Goal: Information Seeking & Learning: Learn about a topic

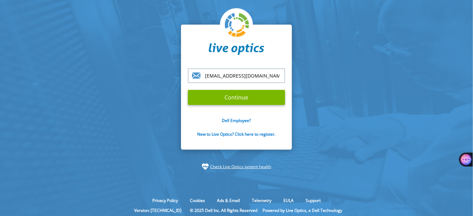
click at [226, 137] on div "Dell Employee? New to Live Optics? Click here to register." at bounding box center [236, 131] width 97 height 27
click at [223, 135] on link "New to Live Optics? Click here to register." at bounding box center [236, 134] width 78 height 6
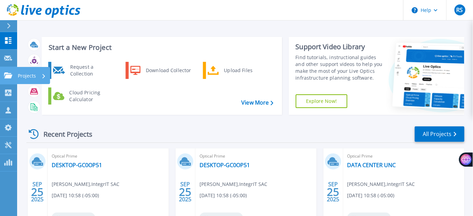
click at [6, 73] on icon at bounding box center [8, 76] width 8 height 6
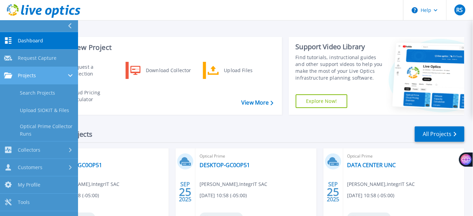
click at [43, 77] on div "Projects" at bounding box center [39, 76] width 70 height 6
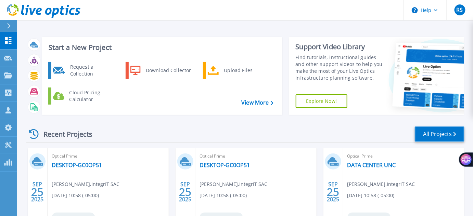
click at [427, 133] on link "All Projects" at bounding box center [440, 134] width 50 height 15
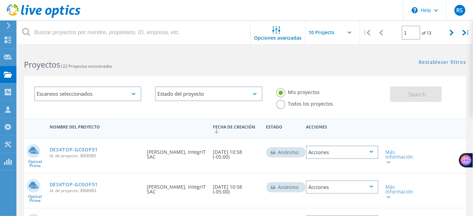
click at [451, 35] on icon at bounding box center [451, 33] width 4 height 6
type input "2"
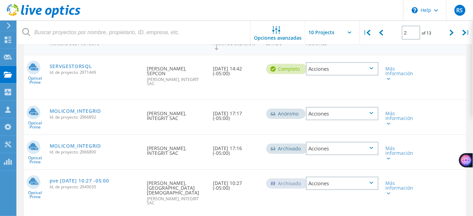
scroll to position [88, 0]
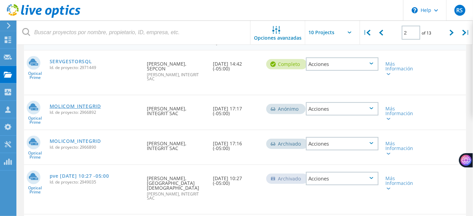
click at [90, 104] on link "MOLICOM_INTEGRID" at bounding box center [75, 106] width 51 height 5
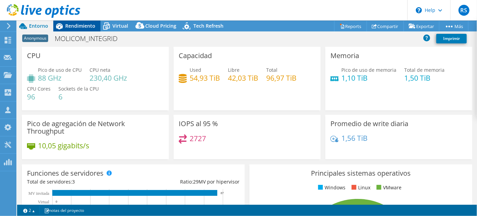
select select "USD"
radio input "true"
radio input "false"
click at [77, 29] on div "Rendimiento" at bounding box center [76, 26] width 47 height 11
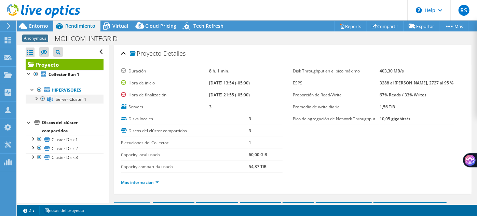
click at [36, 98] on div at bounding box center [35, 98] width 7 height 7
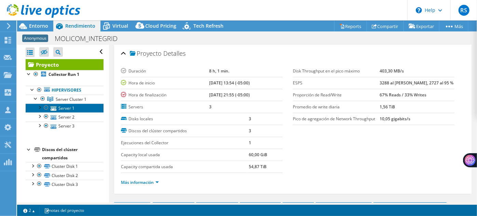
click at [65, 108] on link "Server 1" at bounding box center [65, 108] width 78 height 9
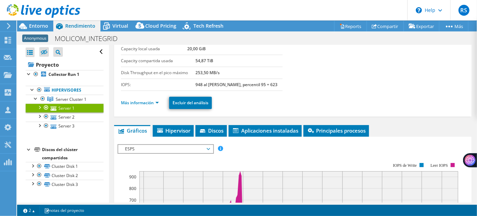
scroll to position [65, 0]
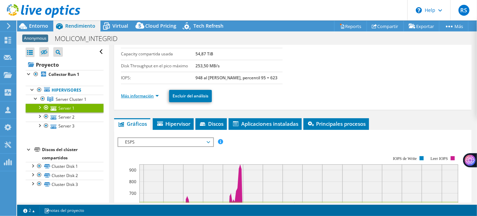
click at [147, 94] on link "Más información" at bounding box center [140, 96] width 38 height 6
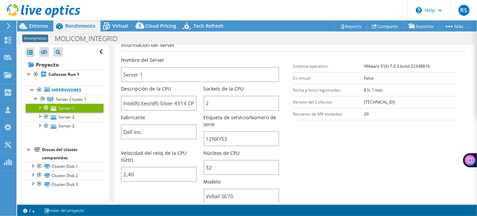
scroll to position [144, 0]
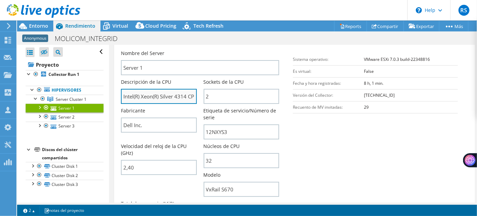
click at [164, 96] on input "Intel(R) Xeon(R) Silver 4314 CPU @ 2.40GHz 2.39 GHz" at bounding box center [159, 96] width 76 height 15
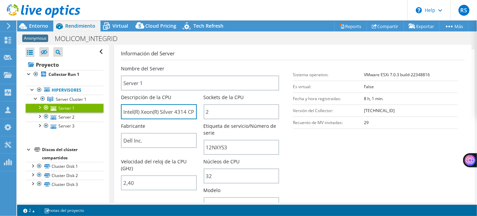
scroll to position [129, 0]
click at [42, 26] on span "Entorno" at bounding box center [38, 26] width 19 height 6
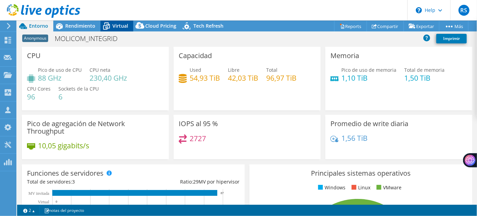
click at [113, 25] on span "Virtual" at bounding box center [121, 26] width 16 height 6
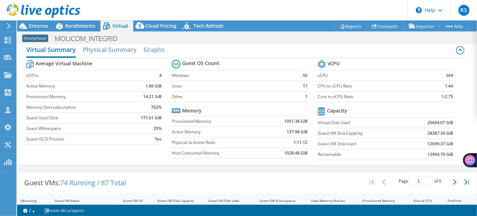
scroll to position [11, 0]
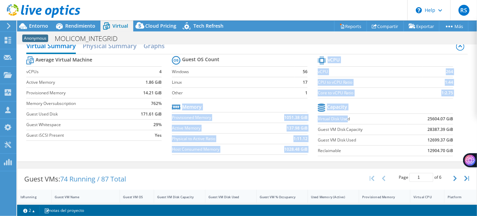
drag, startPoint x: 314, startPoint y: 117, endPoint x: 353, endPoint y: 123, distance: 39.1
click at [345, 120] on div "Average Virtual Machine vCPUs 4 Active Memory 1.86 GiB Provisioned Memory 14.21…" at bounding box center [247, 106] width 442 height 105
click at [371, 126] on icon at bounding box center [373, 128] width 5 height 5
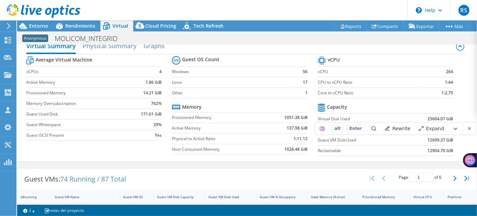
click at [458, 106] on section "vCPU vCPU 264 CPU to vCPU Ratio 1:44 Core to vCPU Ratio 1:2.75 Capacity Virtual…" at bounding box center [391, 107] width 146 height 105
click at [31, 24] on span "Entorno" at bounding box center [38, 26] width 19 height 6
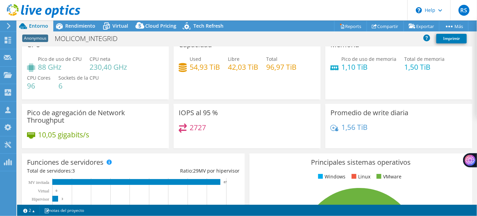
scroll to position [0, 0]
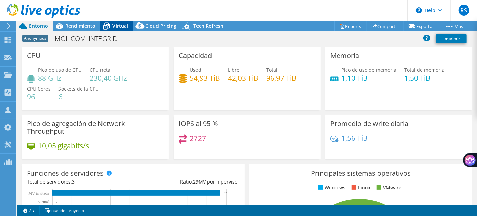
click at [122, 28] on span "Virtual" at bounding box center [121, 26] width 16 height 6
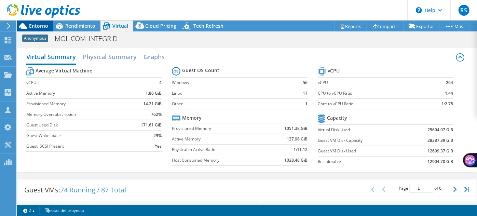
click at [47, 25] on span "Entorno" at bounding box center [38, 26] width 19 height 6
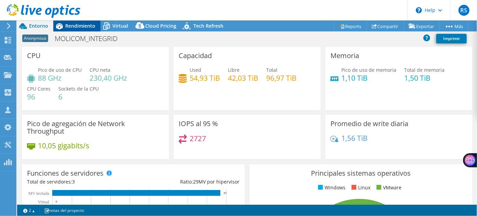
click at [71, 27] on span "Rendimiento" at bounding box center [80, 26] width 30 height 6
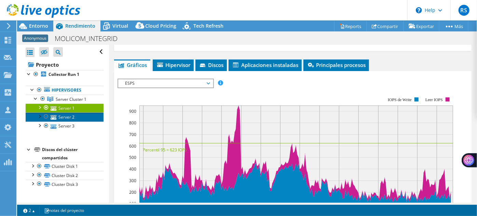
scroll to position [506, 0]
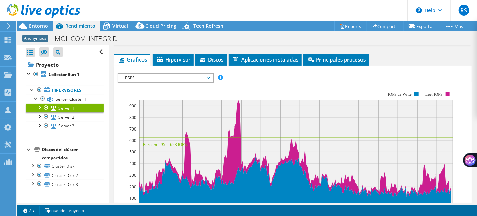
click at [205, 74] on span "ESPS" at bounding box center [166, 78] width 88 height 8
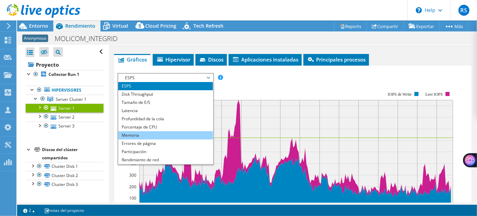
click at [181, 131] on li "Memoria" at bounding box center [165, 135] width 95 height 8
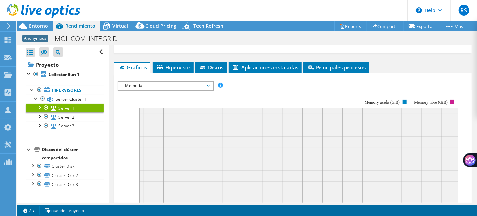
scroll to position [464, 0]
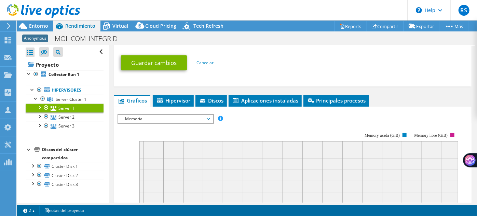
click at [202, 115] on span "Memoria" at bounding box center [166, 119] width 88 height 8
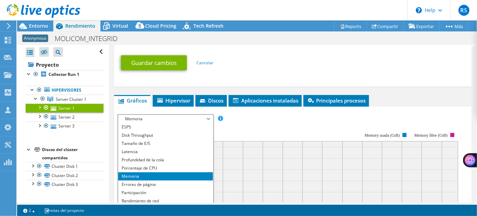
click at [183, 172] on li "Memoria" at bounding box center [165, 176] width 95 height 8
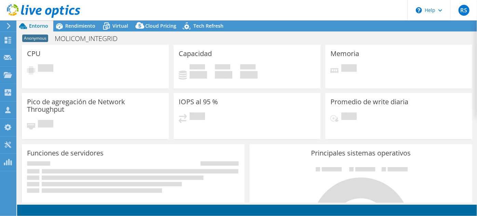
select select "USD"
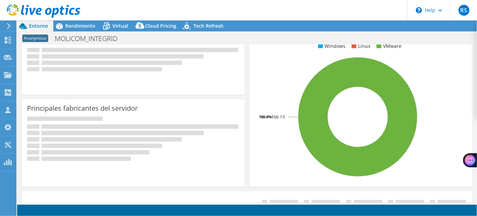
radio input "true"
radio input "false"
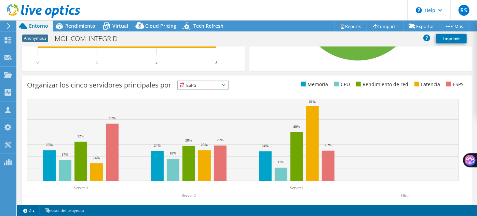
scroll to position [265, 0]
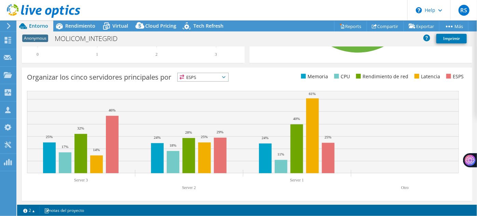
click at [220, 81] on div "ESPS ESPS" at bounding box center [203, 77] width 51 height 9
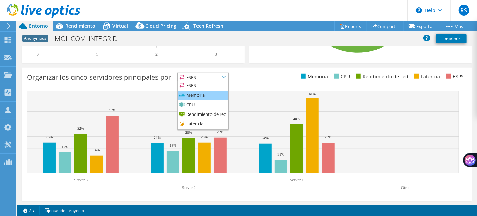
click at [215, 94] on li "Memoria" at bounding box center [203, 96] width 51 height 10
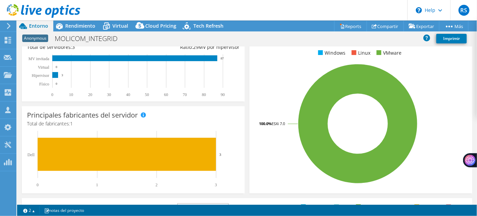
scroll to position [101, 0]
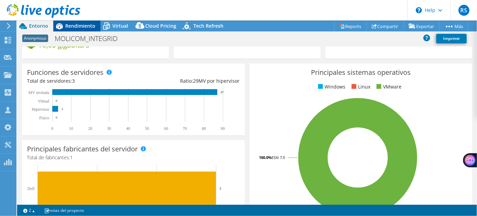
click at [79, 23] on span "Rendimiento" at bounding box center [80, 26] width 30 height 6
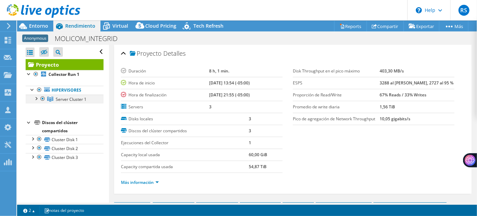
click at [35, 98] on div at bounding box center [35, 98] width 7 height 7
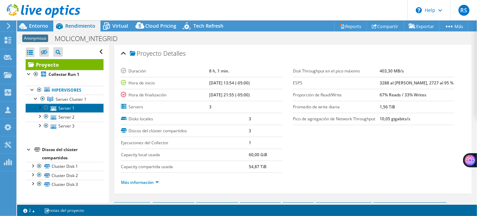
click at [67, 104] on link "Server 1" at bounding box center [65, 108] width 78 height 9
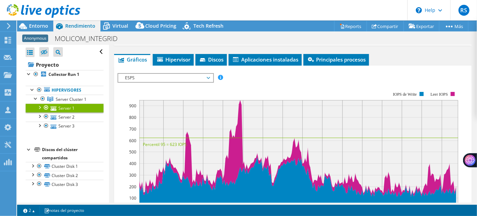
scroll to position [135, 0]
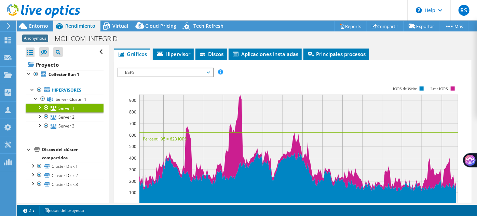
click at [206, 72] on span "ESPS" at bounding box center [166, 72] width 88 height 8
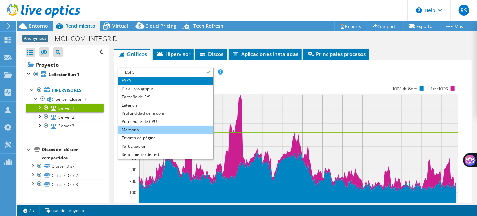
click at [186, 127] on li "Memoria" at bounding box center [165, 130] width 95 height 8
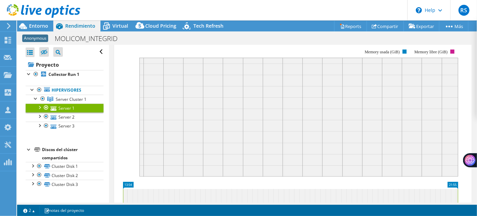
scroll to position [177, 0]
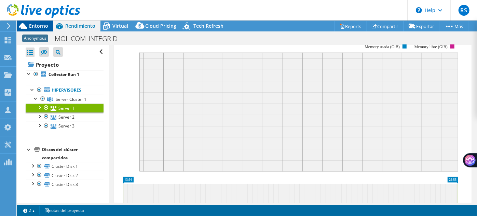
click at [42, 28] on span "Entorno" at bounding box center [38, 26] width 19 height 6
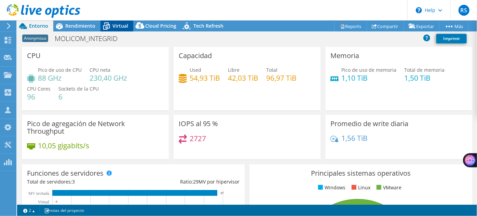
click at [118, 24] on span "Virtual" at bounding box center [121, 26] width 16 height 6
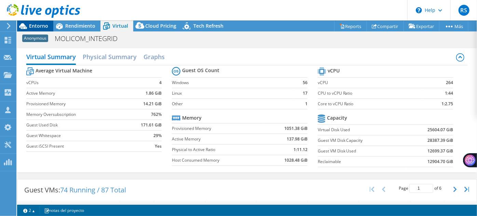
click at [45, 27] on span "Entorno" at bounding box center [38, 26] width 19 height 6
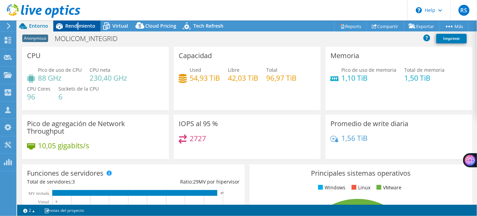
click at [78, 27] on span "Rendimiento" at bounding box center [80, 26] width 30 height 6
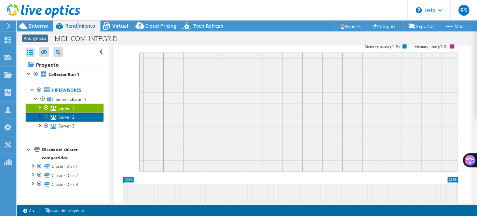
click at [77, 117] on link "Server 2" at bounding box center [65, 117] width 78 height 9
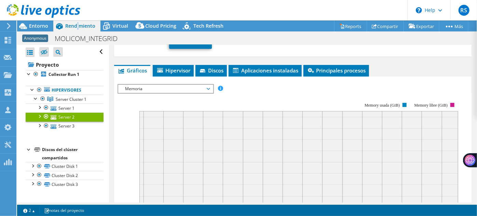
scroll to position [118, 0]
click at [208, 87] on span "Memoria" at bounding box center [166, 89] width 88 height 8
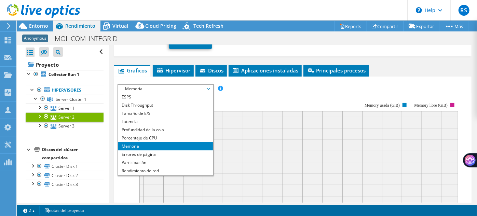
click at [171, 145] on li "Memoria" at bounding box center [165, 146] width 95 height 8
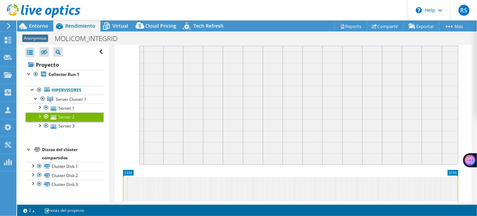
scroll to position [211, 0]
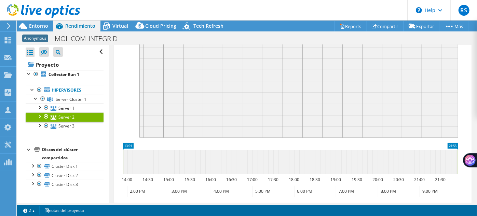
click at [358, 78] on rect at bounding box center [299, 78] width 319 height 119
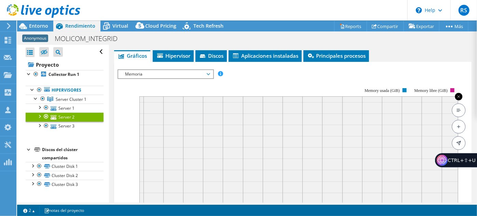
scroll to position [129, 0]
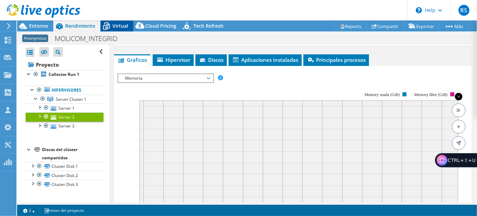
click at [108, 23] on icon at bounding box center [107, 26] width 12 height 12
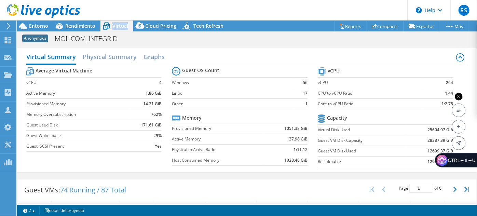
click at [108, 23] on icon at bounding box center [107, 26] width 12 height 12
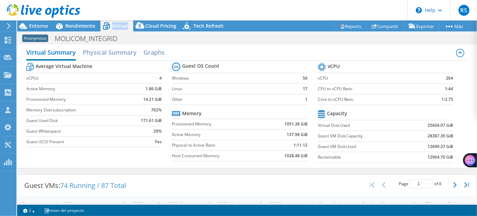
scroll to position [0, 0]
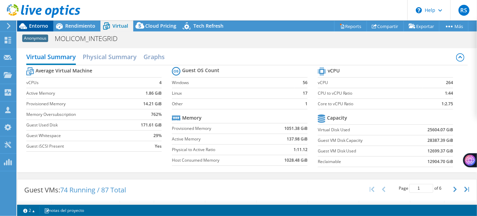
click at [44, 24] on span "Entorno" at bounding box center [38, 26] width 19 height 6
